Goal: Information Seeking & Learning: Learn about a topic

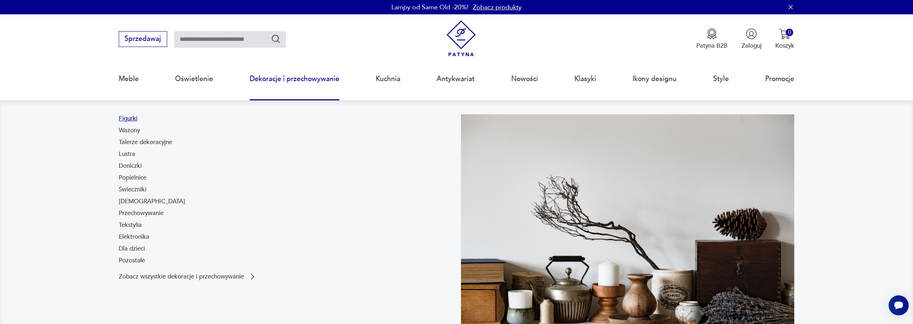
click at [127, 120] on link "Figurki" at bounding box center [128, 118] width 19 height 9
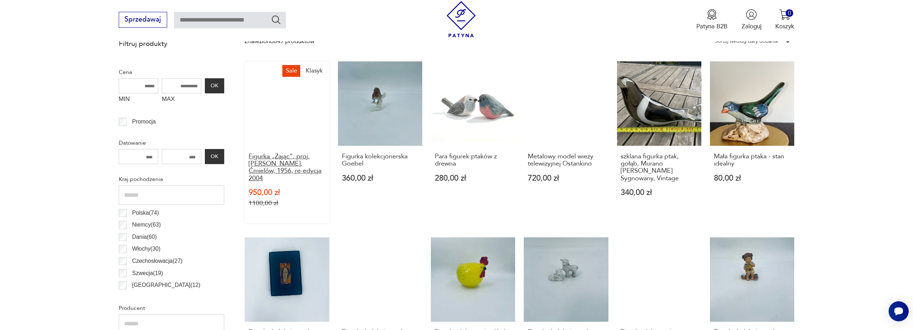
scroll to position [600, 0]
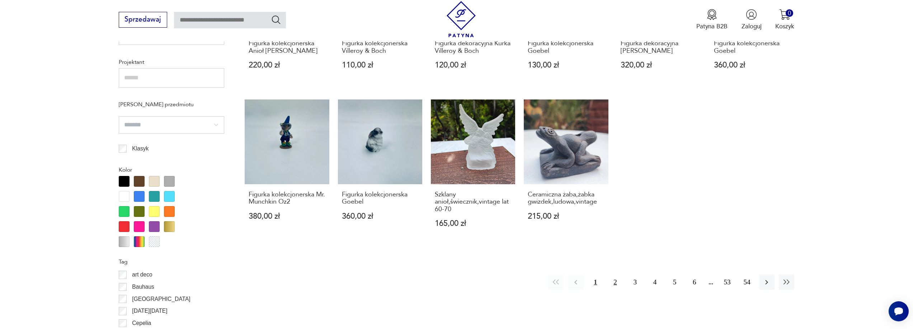
click at [616, 274] on button "2" at bounding box center [614, 281] width 15 height 15
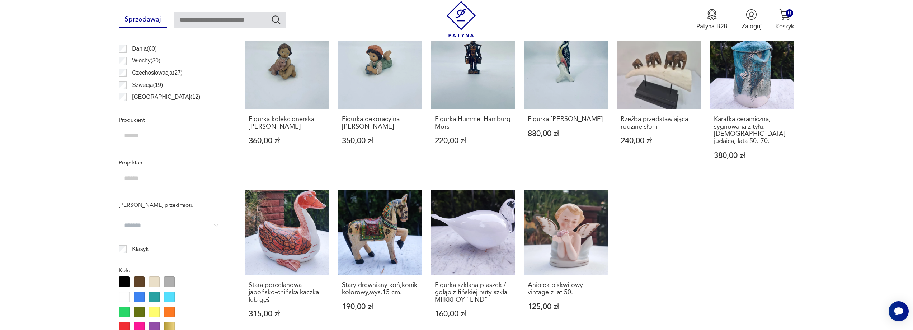
scroll to position [667, 0]
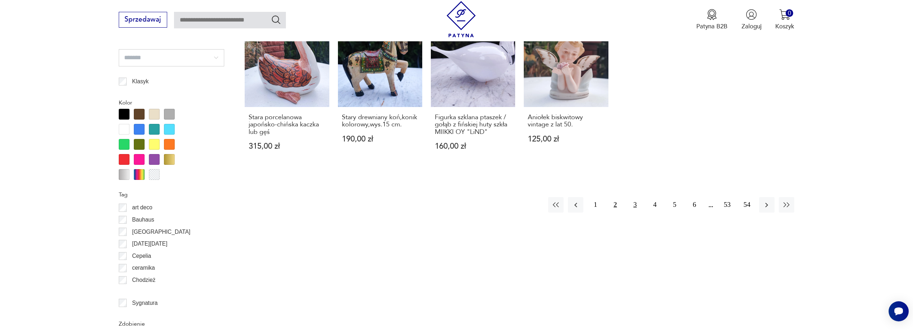
click at [636, 197] on button "3" at bounding box center [634, 204] width 15 height 15
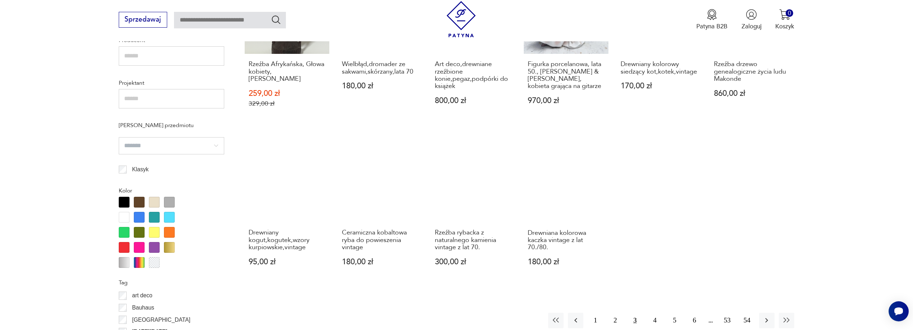
scroll to position [586, 0]
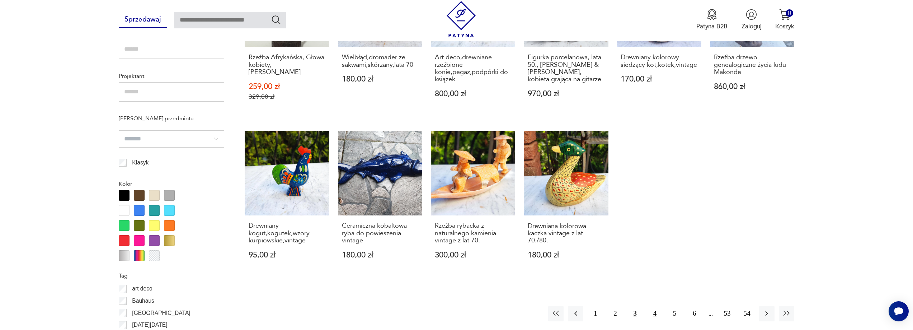
click at [656, 306] on button "4" at bounding box center [654, 313] width 15 height 15
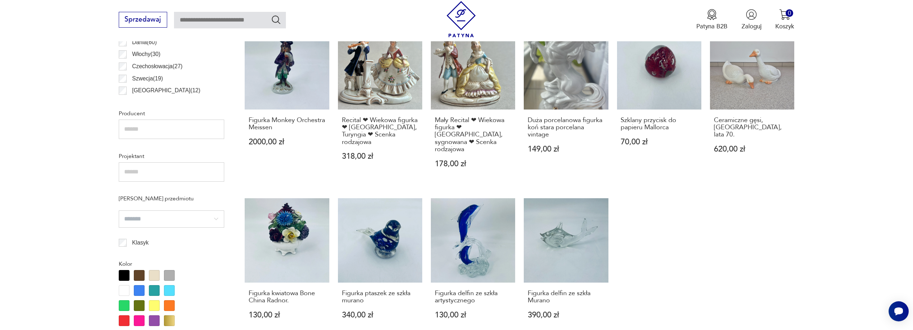
scroll to position [795, 0]
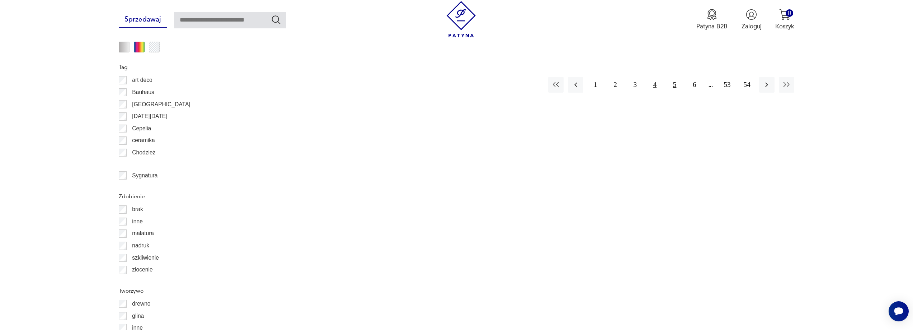
click at [673, 77] on button "5" at bounding box center [674, 84] width 15 height 15
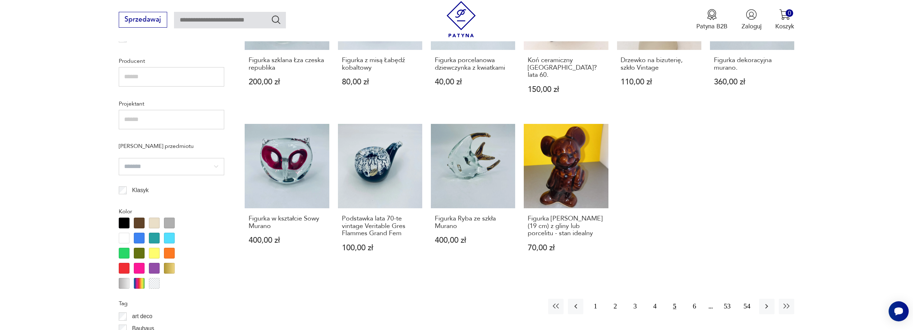
scroll to position [571, 0]
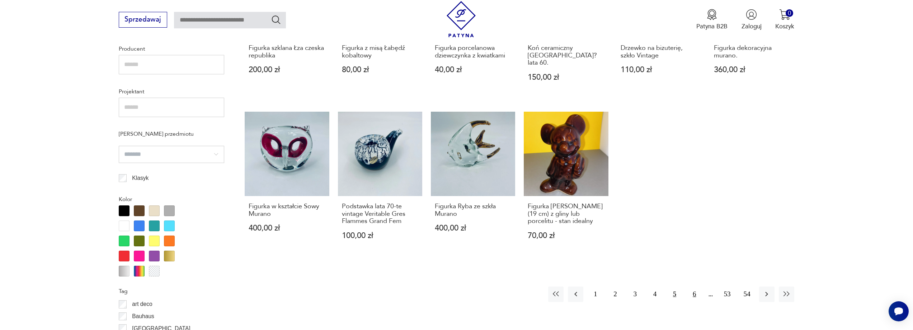
click at [695, 286] on button "6" at bounding box center [694, 293] width 15 height 15
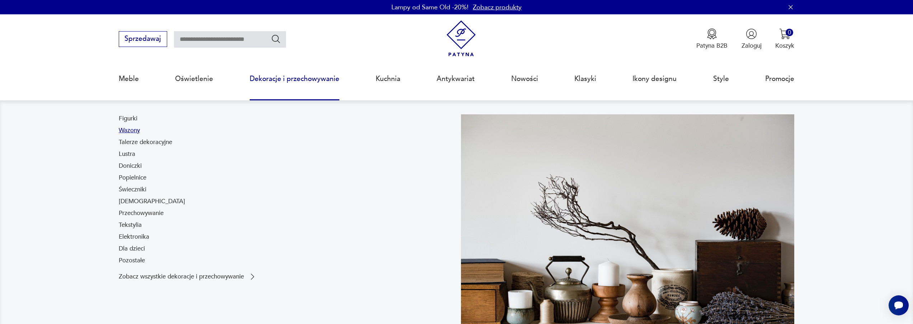
click at [134, 130] on link "Wazony" at bounding box center [129, 130] width 21 height 9
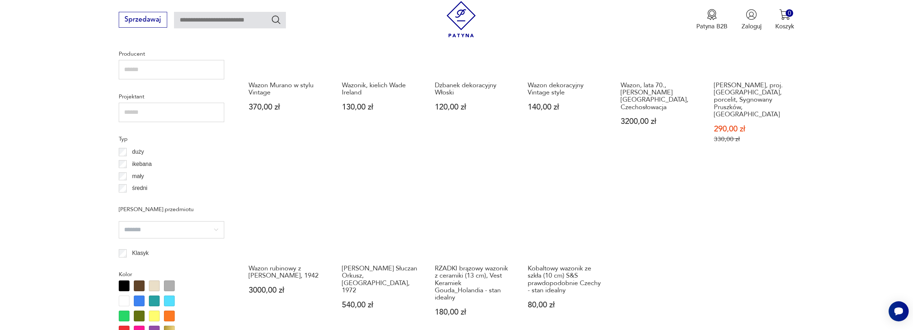
scroll to position [596, 0]
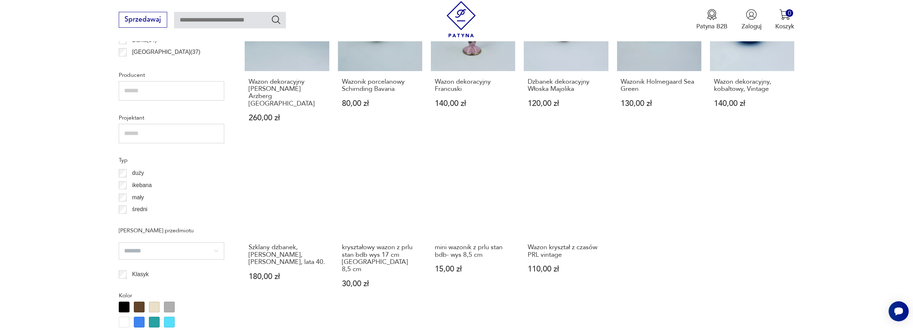
scroll to position [551, 0]
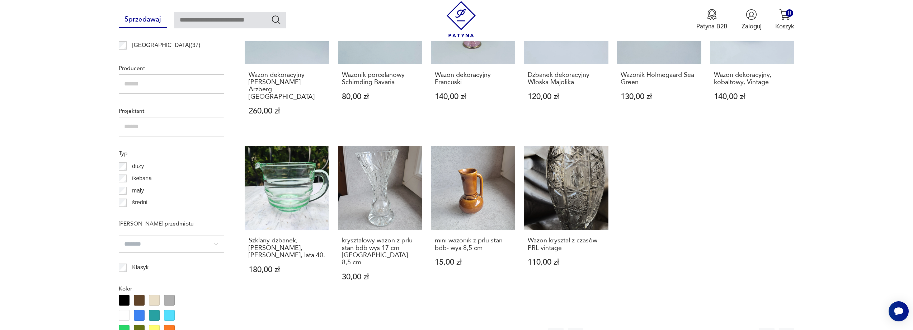
click at [636, 328] on button "3" at bounding box center [634, 335] width 15 height 15
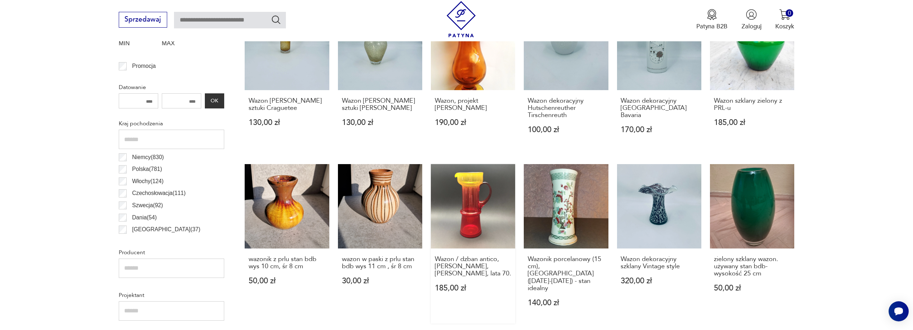
scroll to position [656, 0]
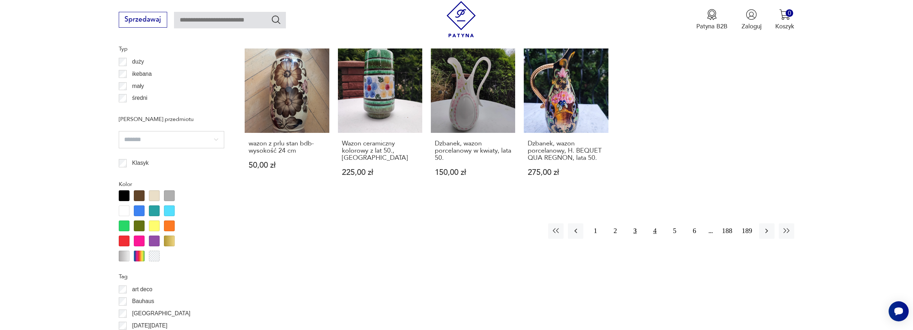
click at [655, 223] on button "4" at bounding box center [654, 230] width 15 height 15
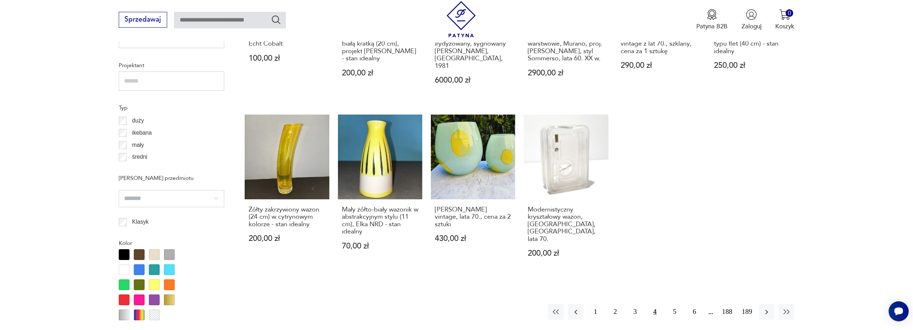
scroll to position [595, 0]
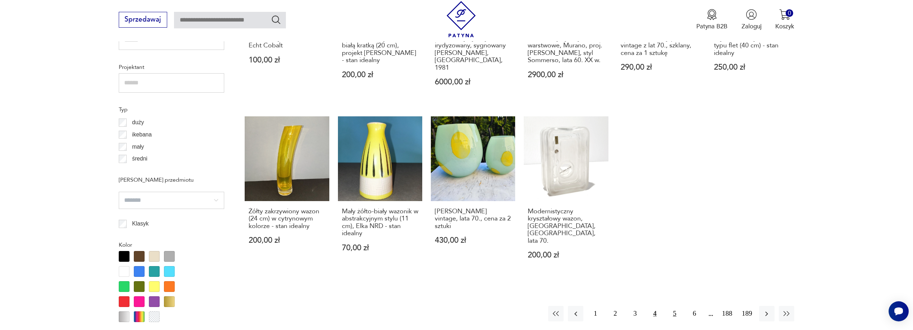
click at [675, 306] on button "5" at bounding box center [674, 313] width 15 height 15
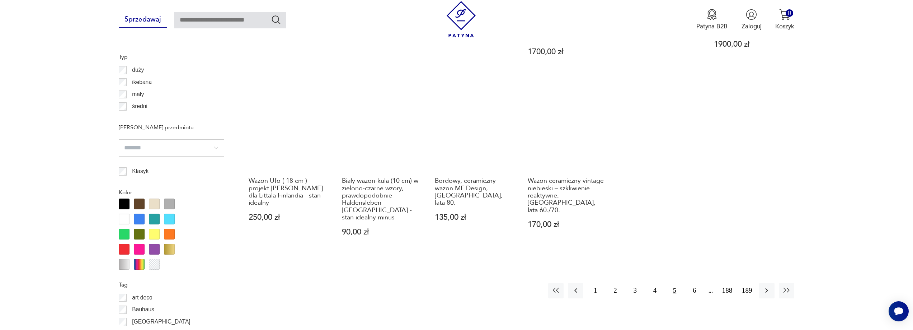
scroll to position [649, 0]
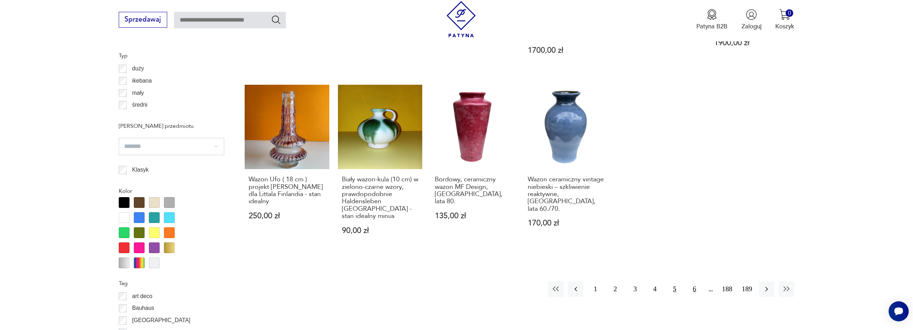
click at [692, 281] on button "6" at bounding box center [694, 288] width 15 height 15
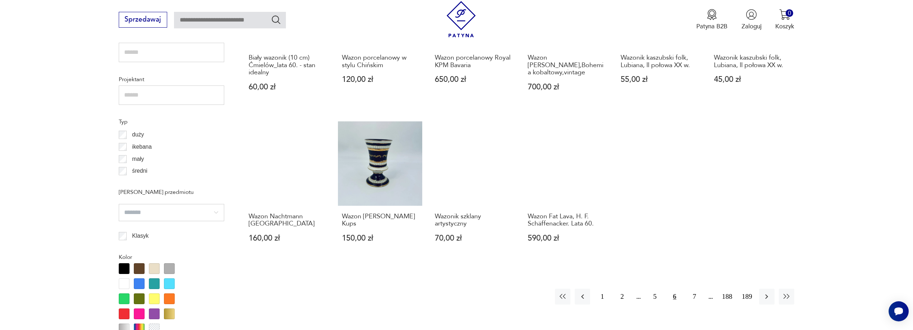
scroll to position [581, 0]
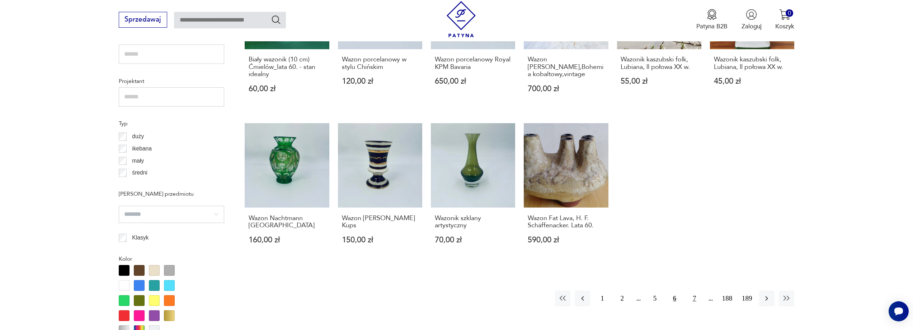
click at [696, 290] on button "7" at bounding box center [694, 297] width 15 height 15
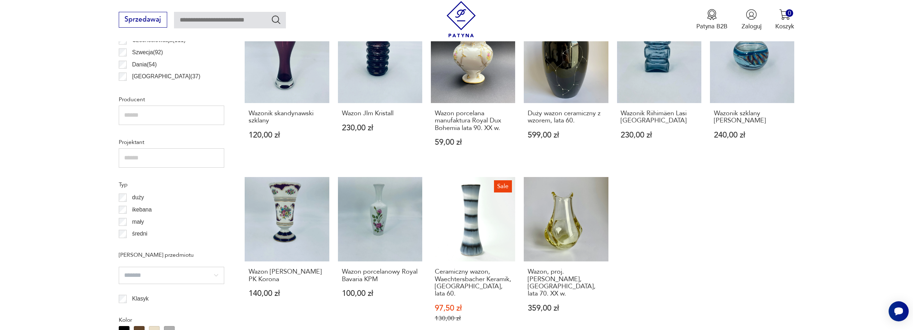
scroll to position [809, 0]
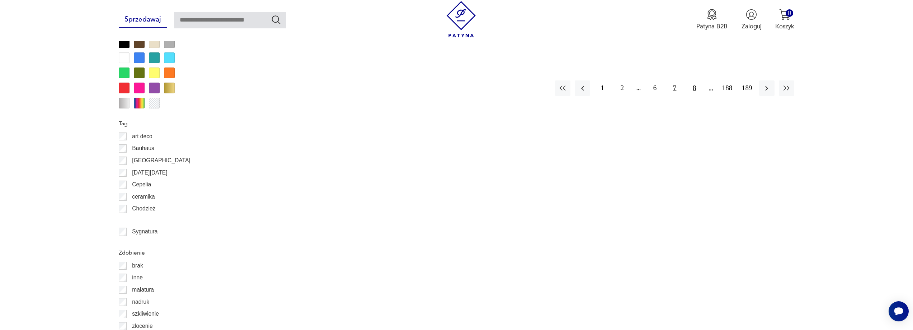
click at [693, 80] on button "8" at bounding box center [694, 87] width 15 height 15
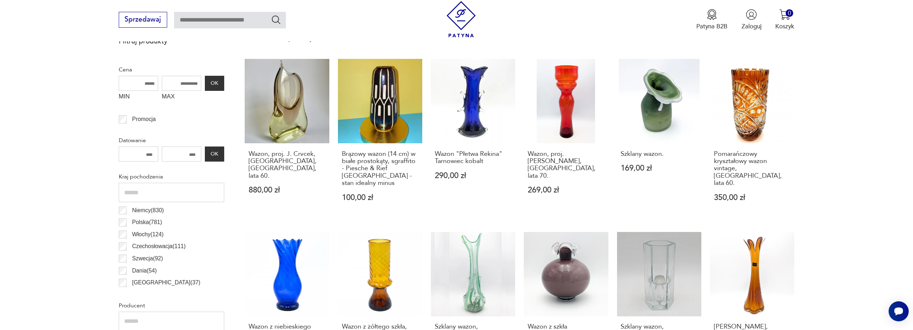
scroll to position [603, 0]
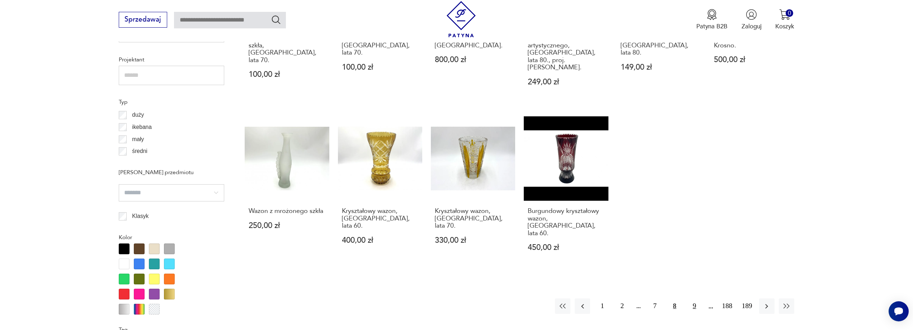
click at [693, 298] on button "9" at bounding box center [694, 305] width 15 height 15
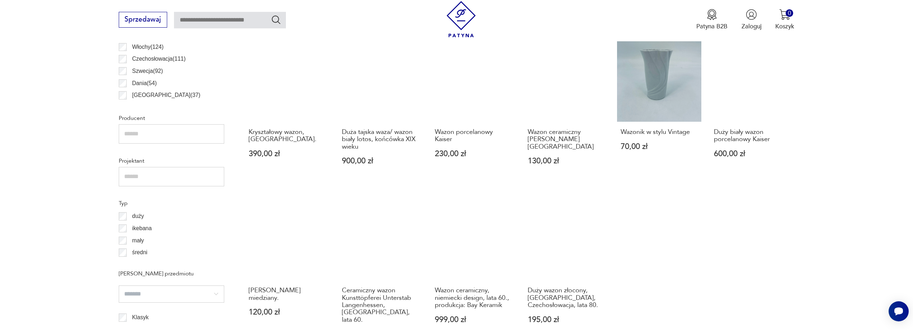
scroll to position [790, 0]
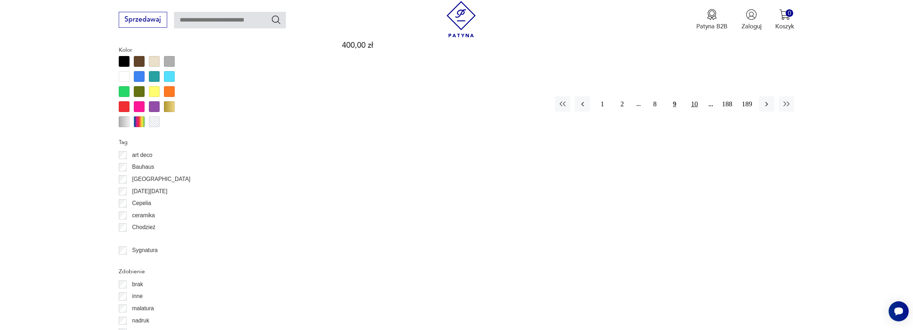
click at [696, 96] on button "10" at bounding box center [694, 103] width 15 height 15
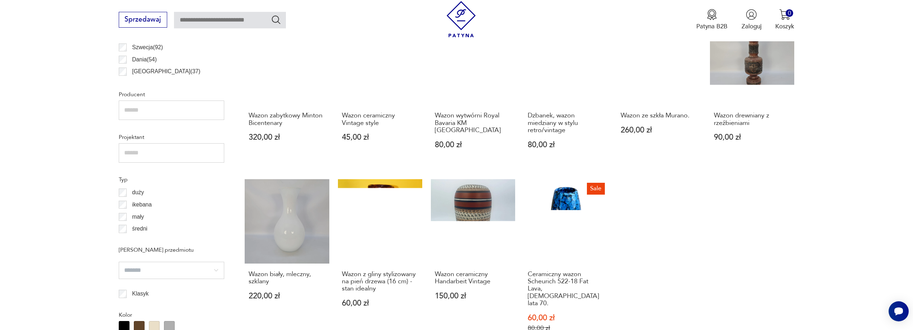
scroll to position [623, 0]
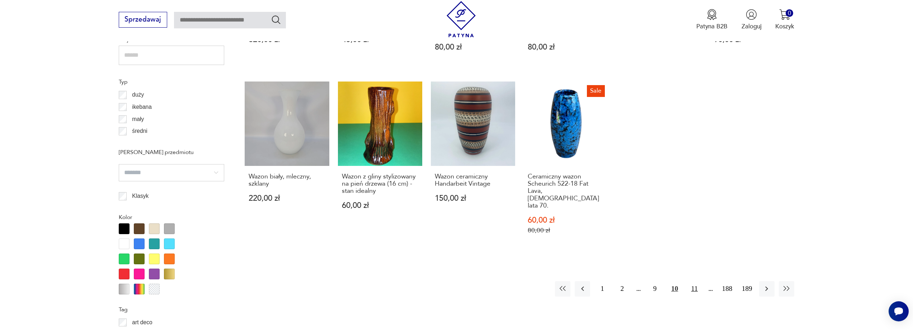
click at [696, 281] on button "11" at bounding box center [694, 288] width 15 height 15
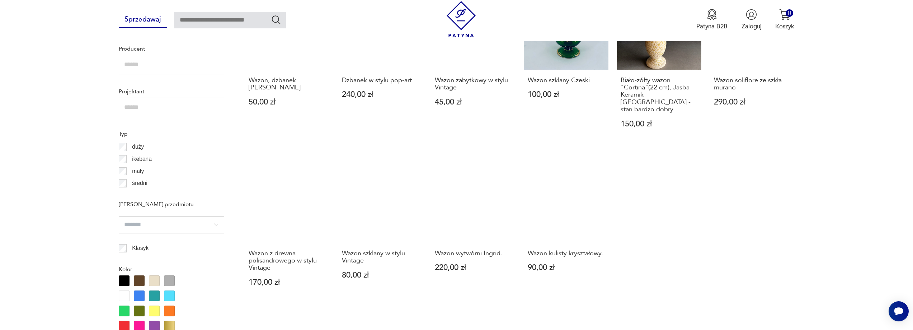
scroll to position [578, 0]
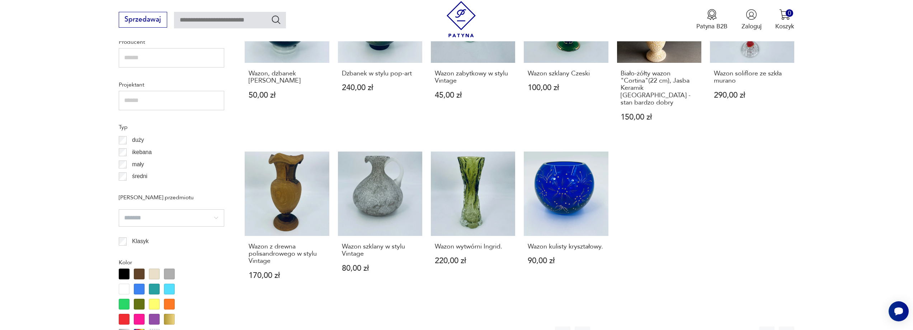
click at [694, 326] on button "12" at bounding box center [694, 333] width 15 height 15
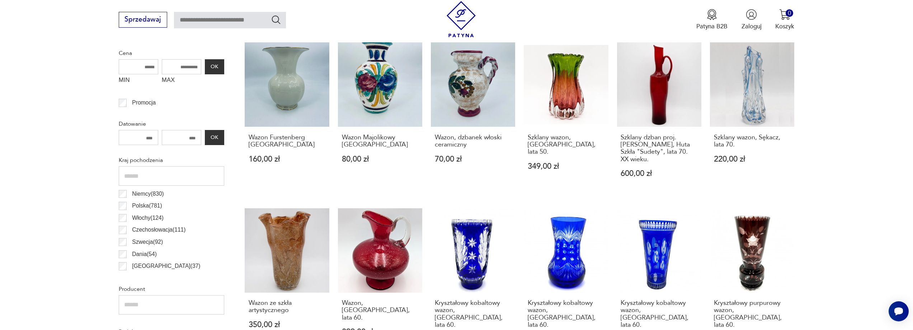
scroll to position [619, 0]
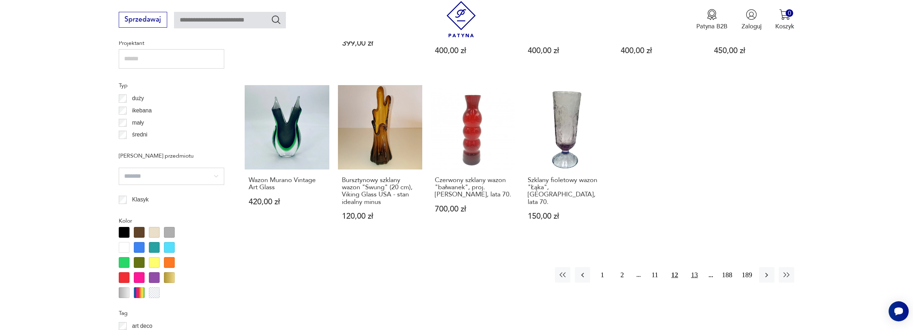
click at [695, 267] on button "13" at bounding box center [694, 274] width 15 height 15
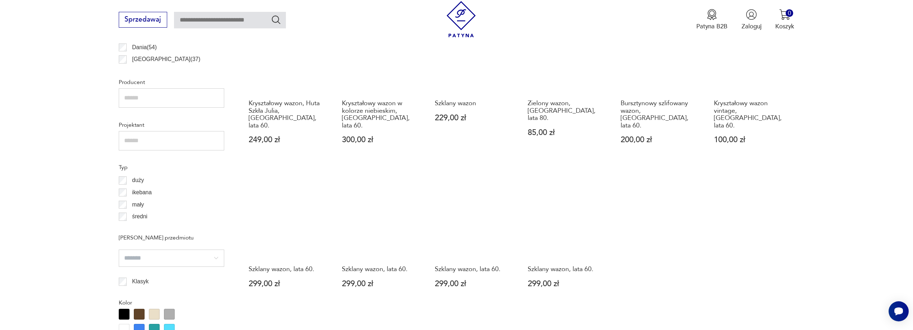
scroll to position [581, 0]
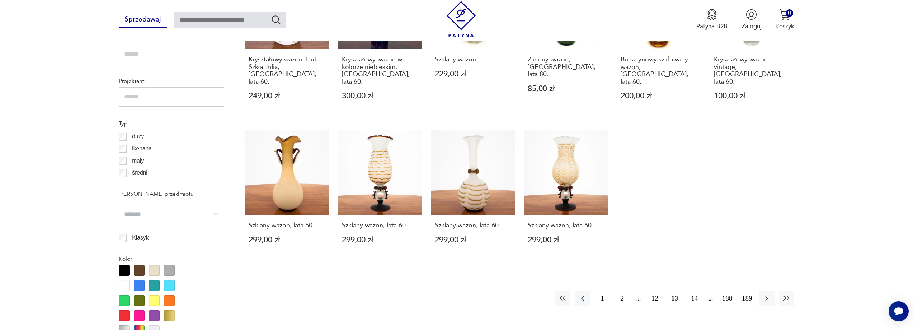
click at [696, 290] on button "14" at bounding box center [694, 297] width 15 height 15
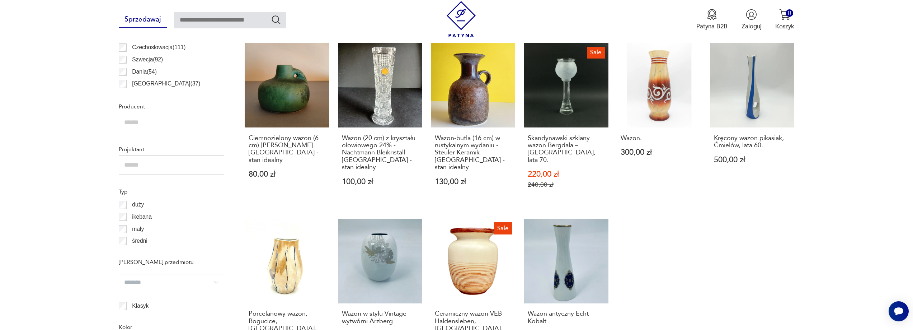
scroll to position [801, 0]
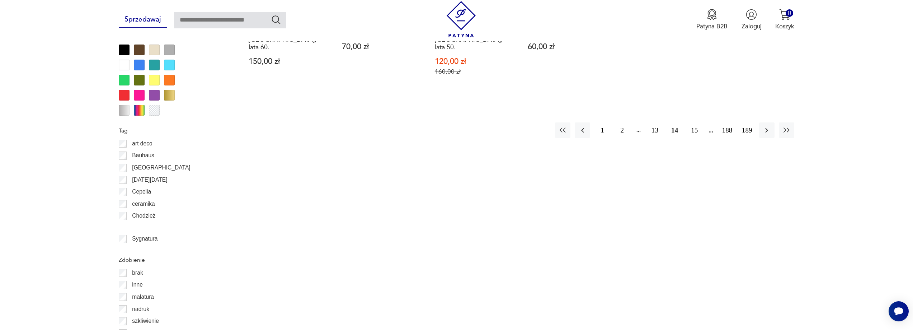
click at [695, 122] on button "15" at bounding box center [694, 129] width 15 height 15
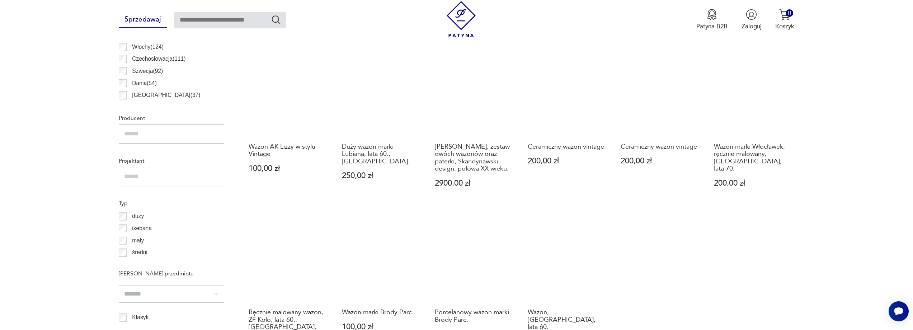
scroll to position [790, 0]
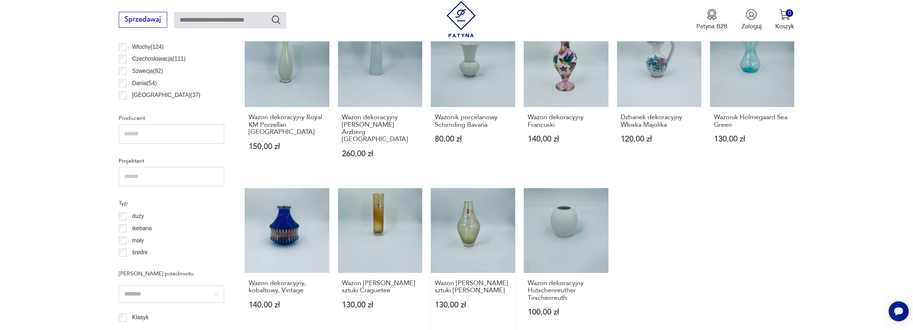
scroll to position [213, 0]
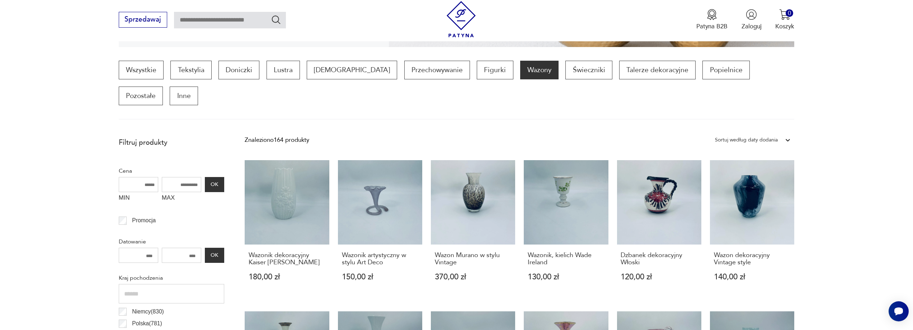
scroll to position [790, 0]
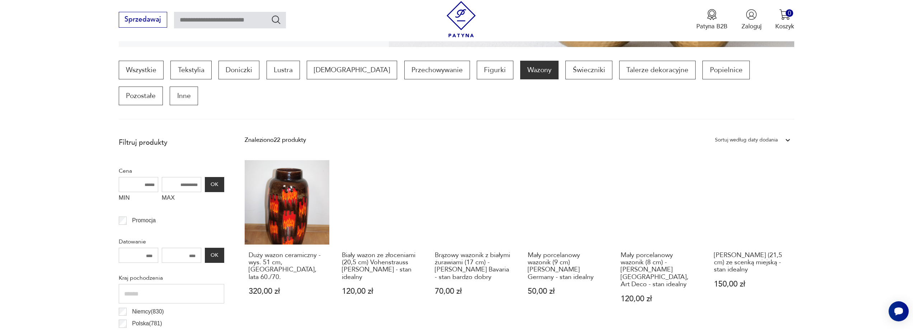
scroll to position [502, 0]
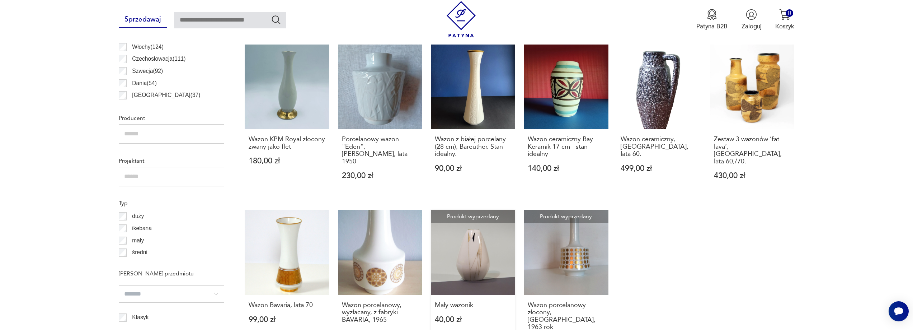
click at [474, 212] on link "Produkt wyprzedany Mały wazonik 40,00 zł" at bounding box center [473, 286] width 84 height 152
